Goal: Task Accomplishment & Management: Use online tool/utility

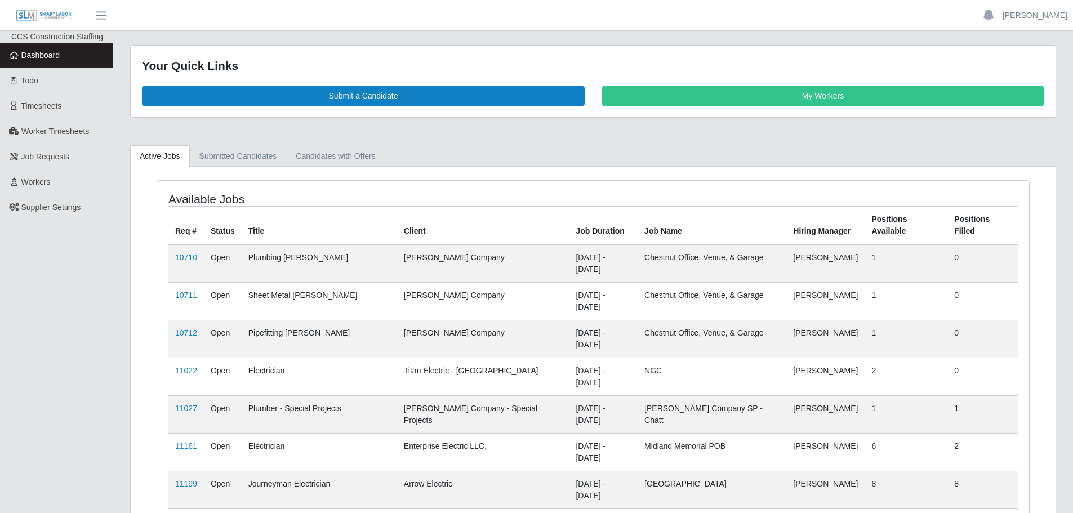
click at [42, 57] on span "Dashboard" at bounding box center [40, 55] width 39 height 9
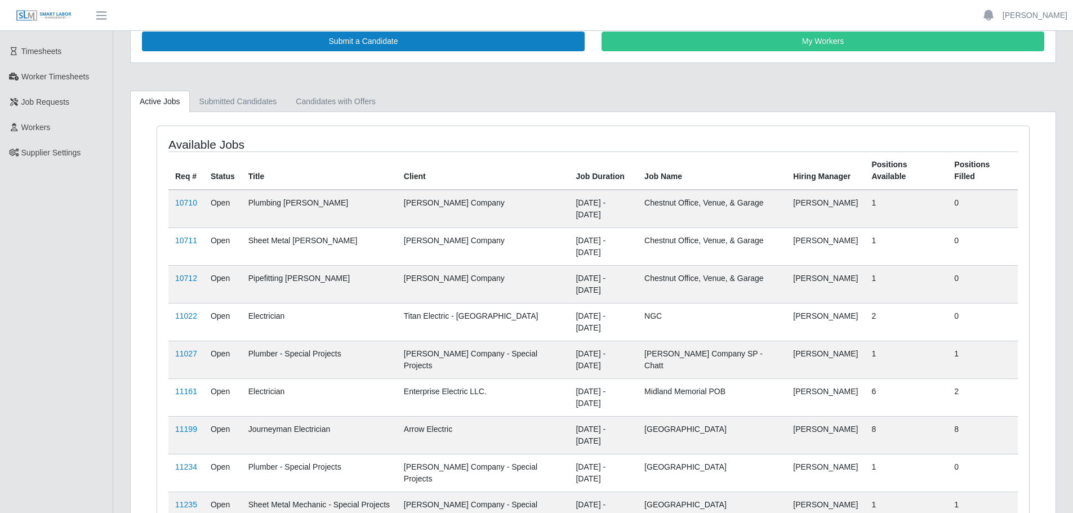
scroll to position [77, 0]
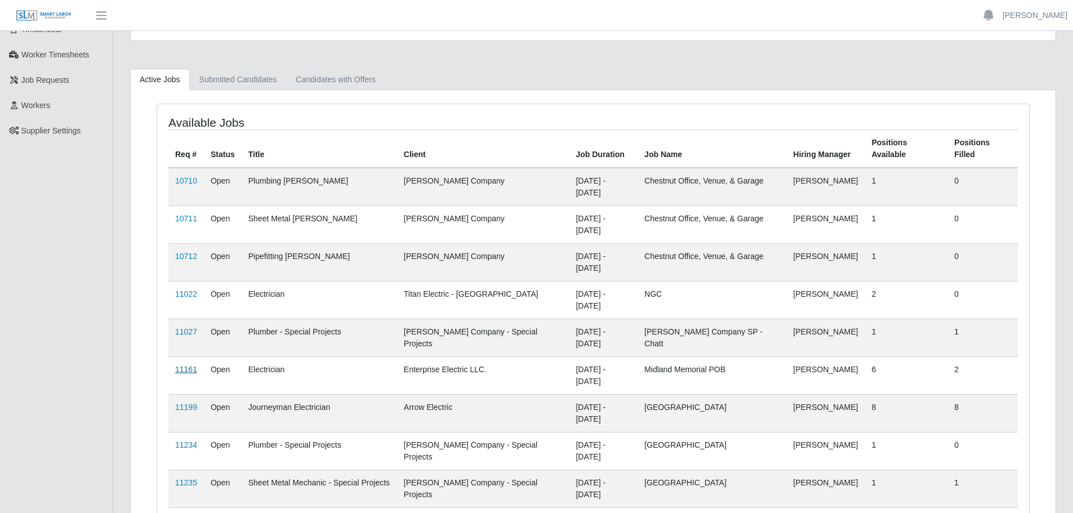
click at [187, 365] on link "11161" at bounding box center [186, 369] width 22 height 9
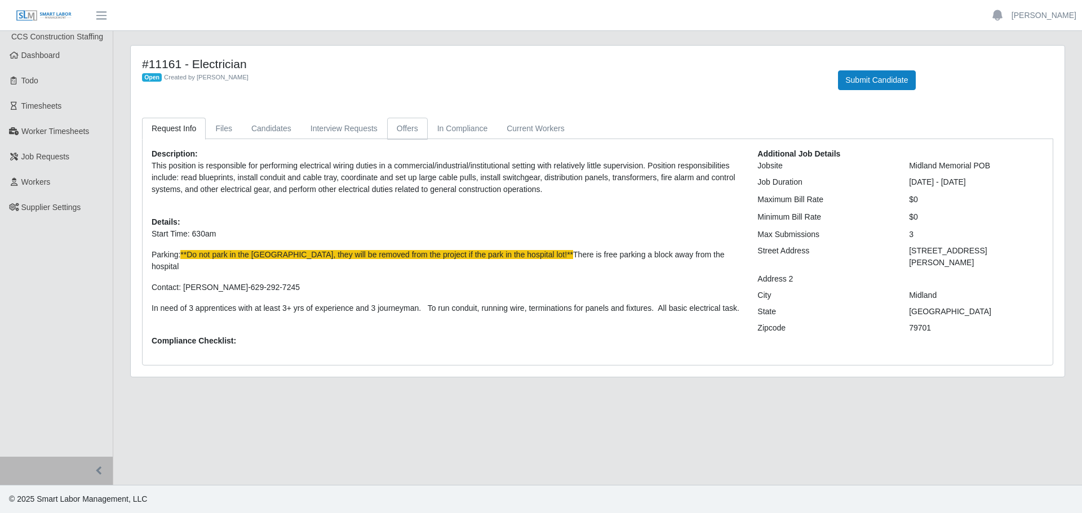
click at [394, 132] on link "Offers" at bounding box center [407, 129] width 41 height 22
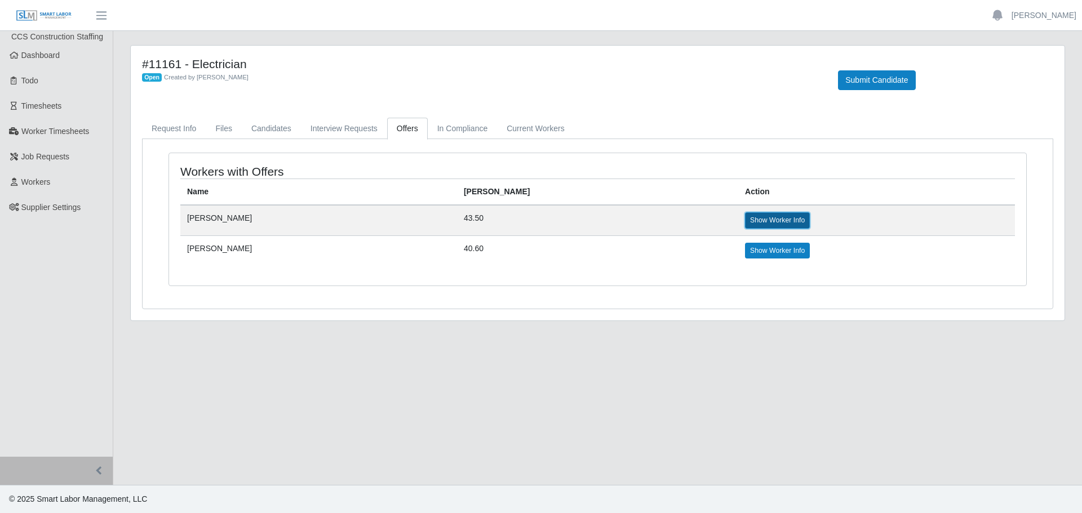
click at [745, 225] on link "Show Worker Info" at bounding box center [777, 220] width 65 height 16
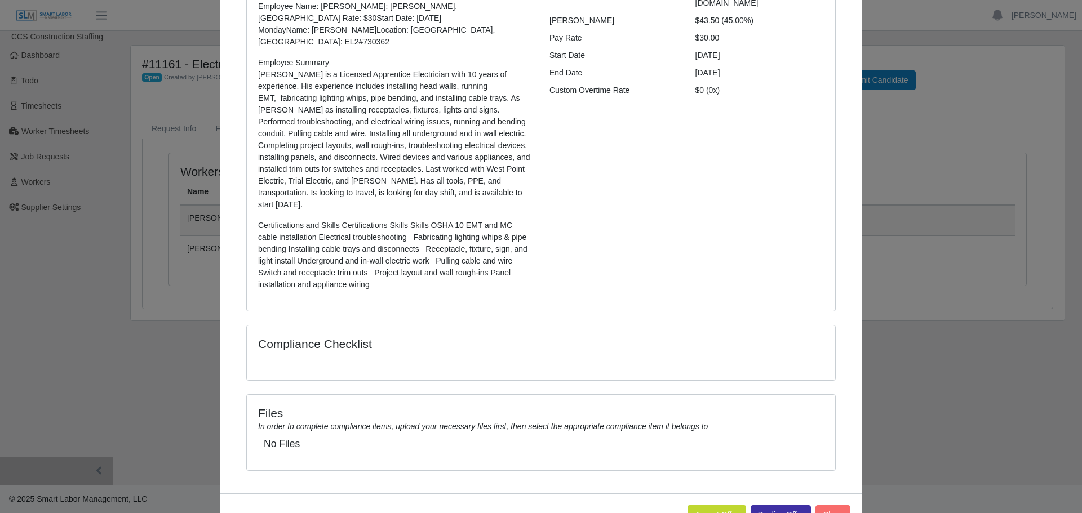
scroll to position [173, 0]
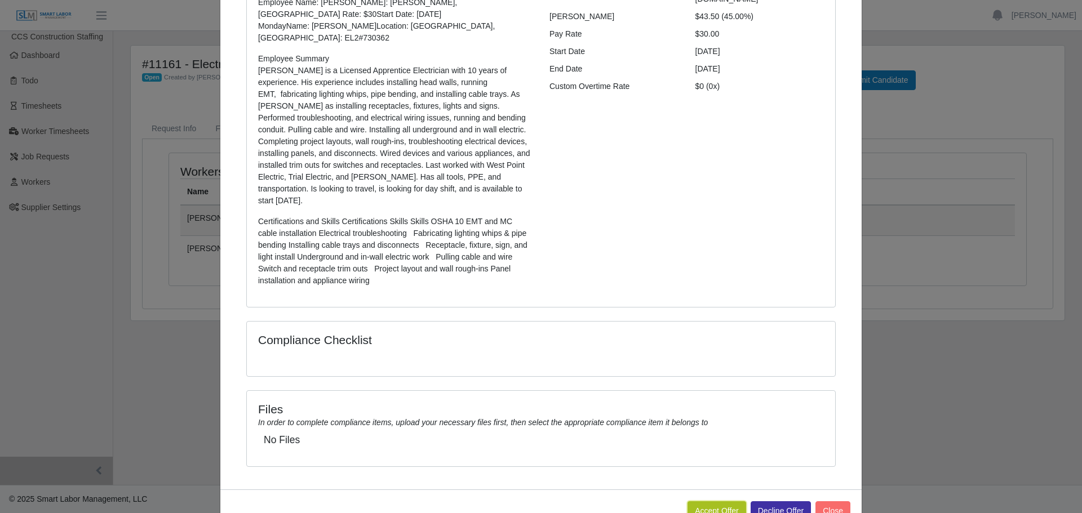
click at [729, 501] on button "Accept Offer" at bounding box center [716, 511] width 59 height 20
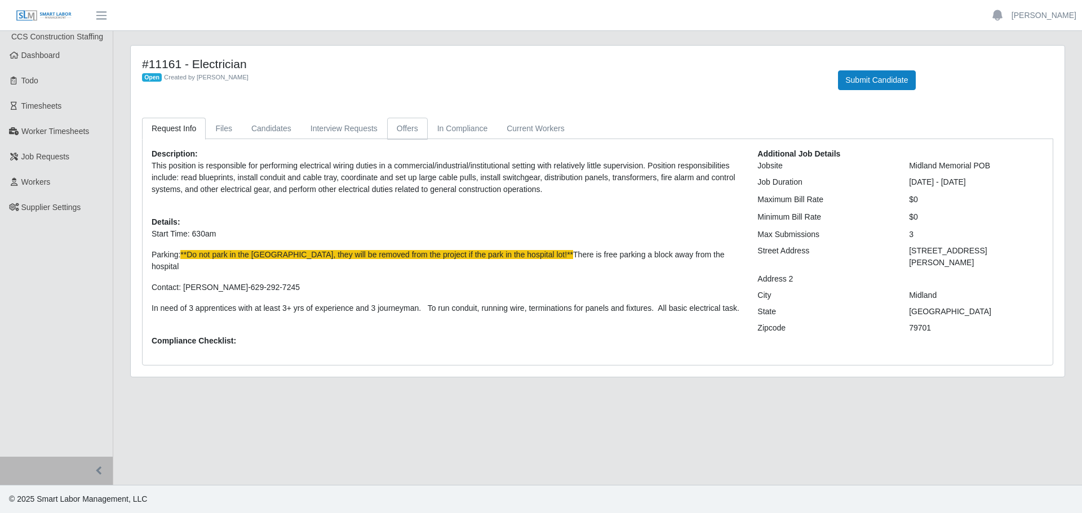
click at [415, 128] on link "Offers" at bounding box center [407, 129] width 41 height 22
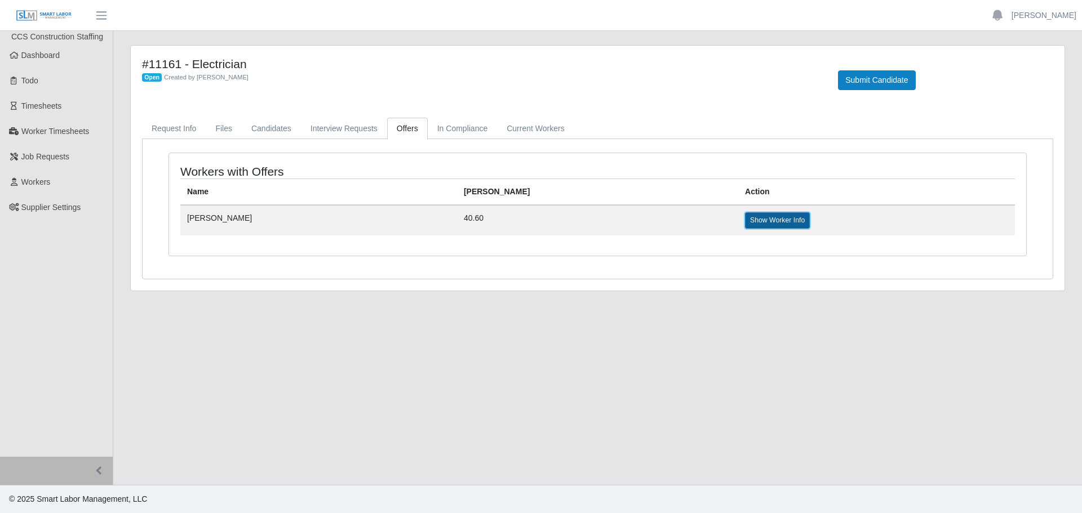
click at [745, 213] on link "Show Worker Info" at bounding box center [777, 220] width 65 height 16
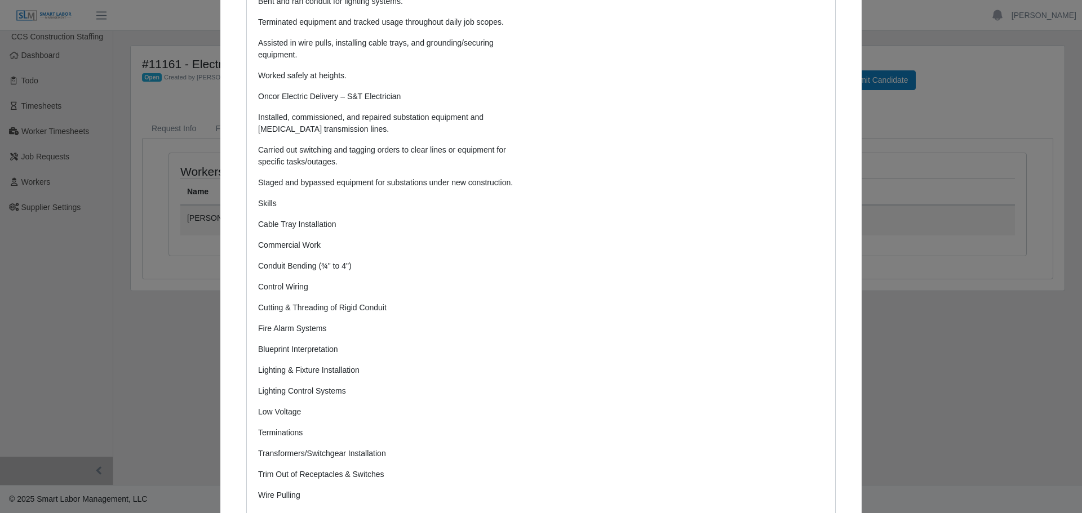
scroll to position [588, 0]
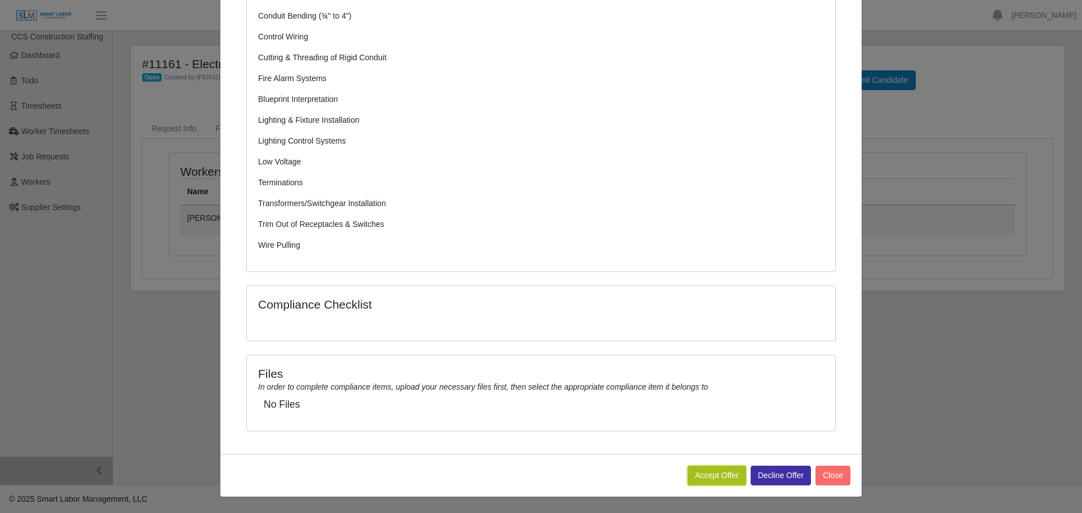
click at [688, 477] on button "Accept Offer" at bounding box center [716, 476] width 59 height 20
